Goal: Task Accomplishment & Management: Manage account settings

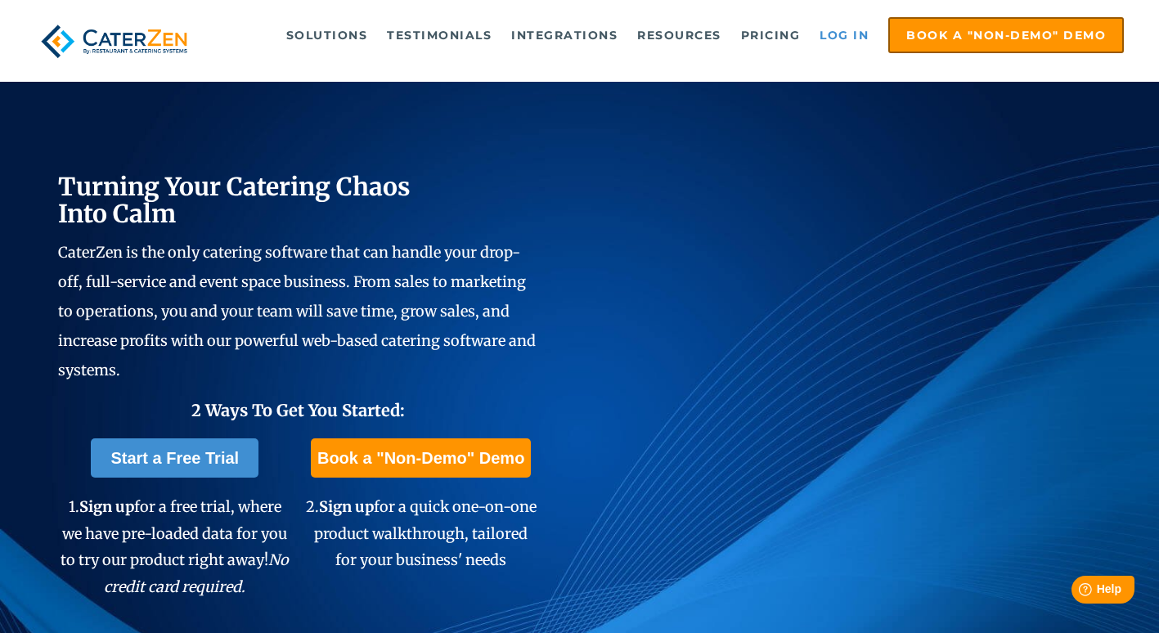
click at [842, 42] on link "Log in" at bounding box center [844, 35] width 65 height 33
click at [848, 31] on link "Log in" at bounding box center [844, 35] width 65 height 33
click at [789, 38] on link "Log in" at bounding box center [844, 35] width 65 height 33
